Goal: Navigation & Orientation: Find specific page/section

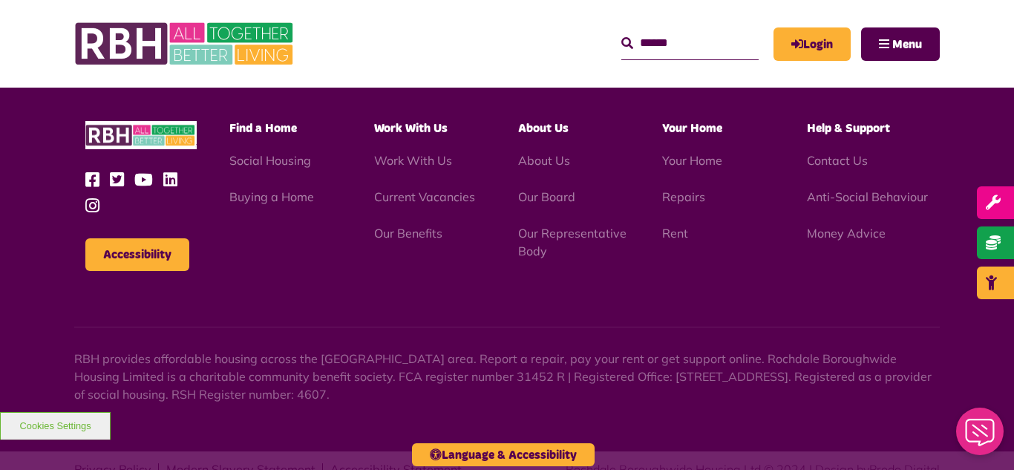
scroll to position [4509, 0]
click at [420, 189] on link "Current Vacancies" at bounding box center [424, 196] width 101 height 15
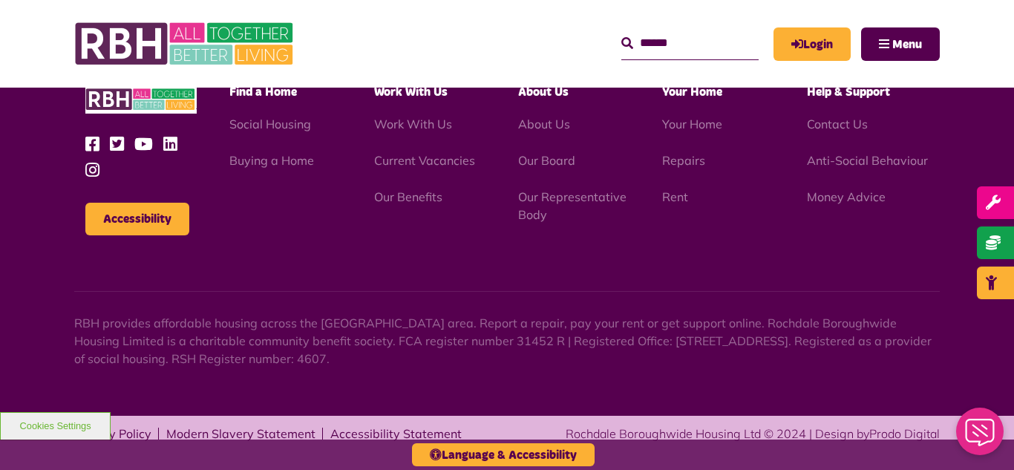
scroll to position [1411, 0]
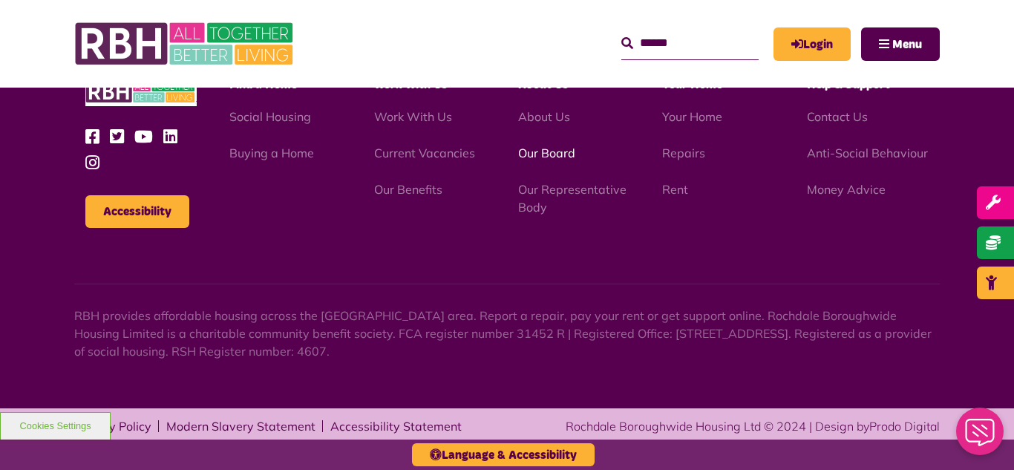
click at [548, 151] on link "Our Board" at bounding box center [546, 152] width 57 height 15
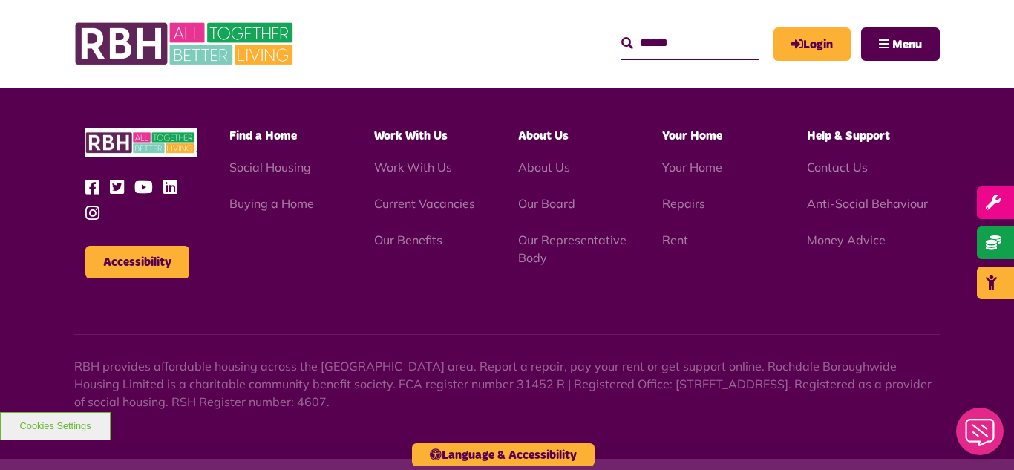
scroll to position [3898, 0]
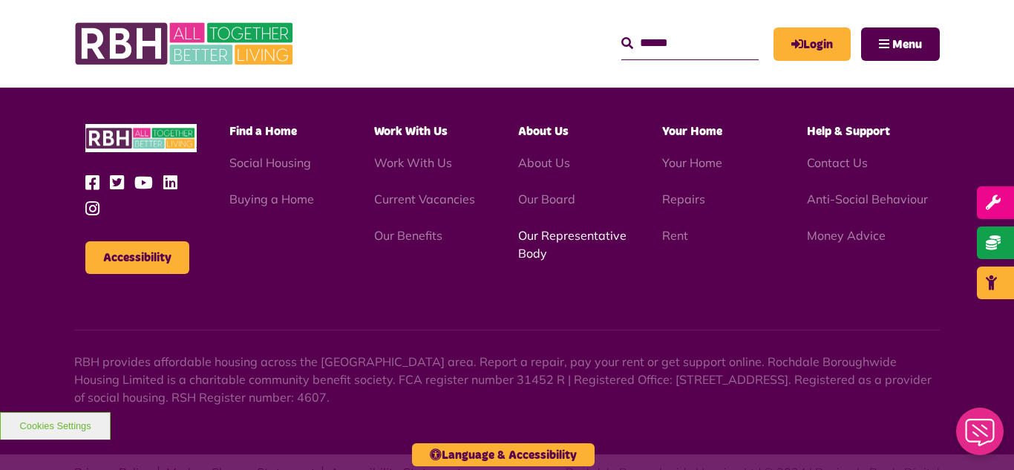
click at [543, 228] on link "Our Representative Body" at bounding box center [572, 244] width 108 height 33
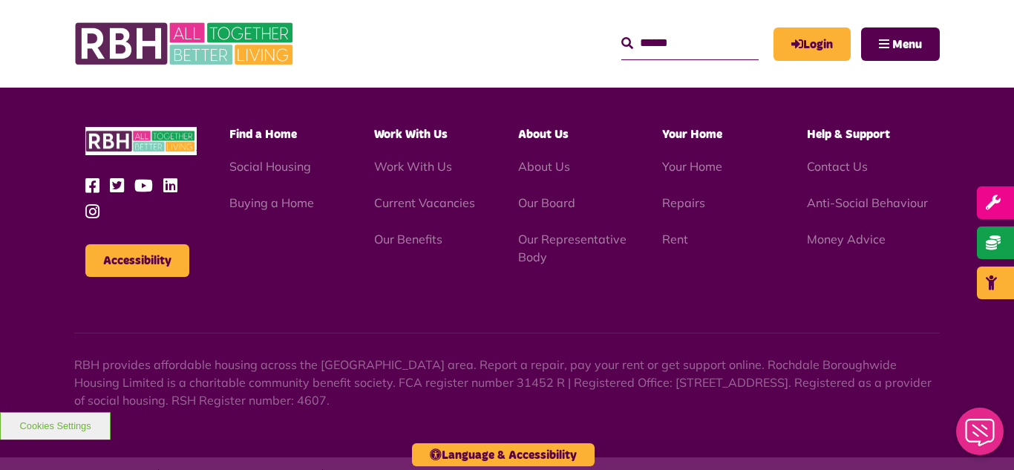
scroll to position [4509, 0]
